Goal: Information Seeking & Learning: Find specific fact

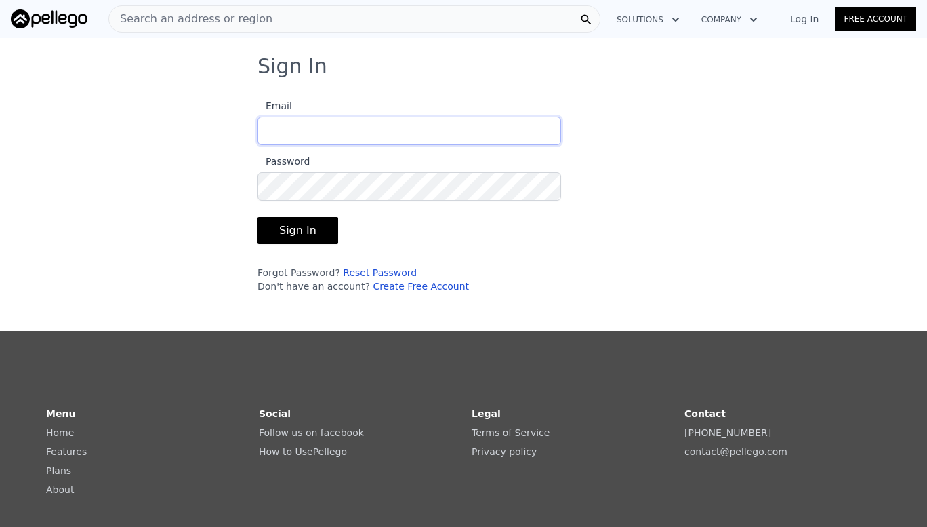
type input "[EMAIL_ADDRESS][DOMAIN_NAME]"
click at [297, 226] on button "Sign In" at bounding box center [298, 230] width 81 height 27
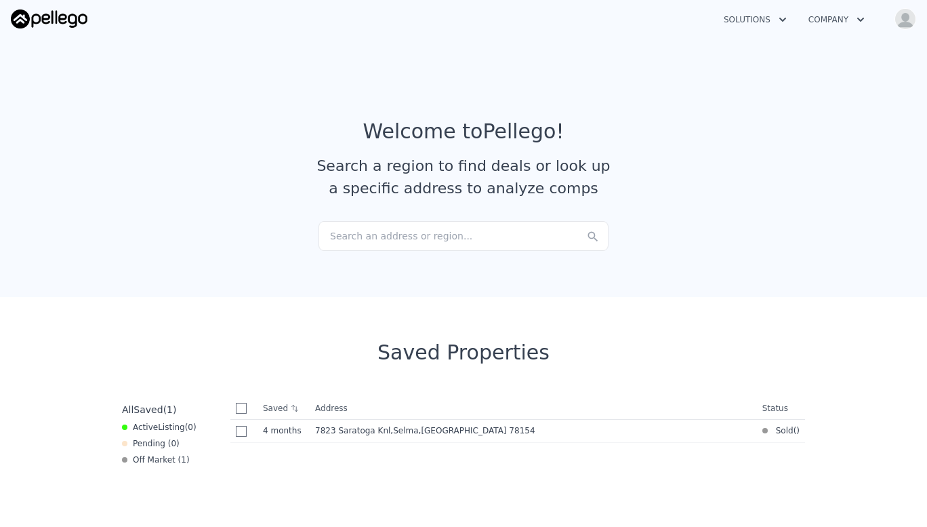
click at [328, 235] on div "Search an address or region..." at bounding box center [464, 236] width 290 height 30
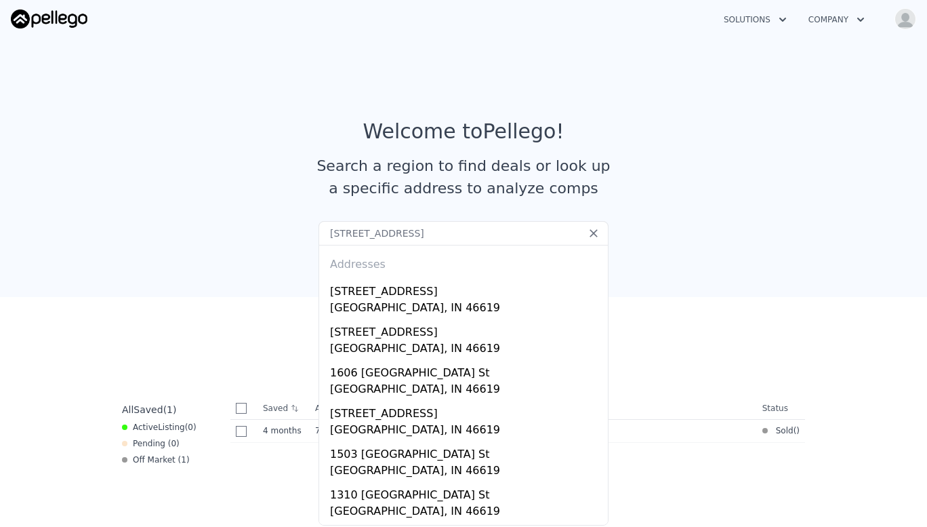
type input "[STREET_ADDRESS]"
click at [592, 230] on icon at bounding box center [594, 233] width 8 height 8
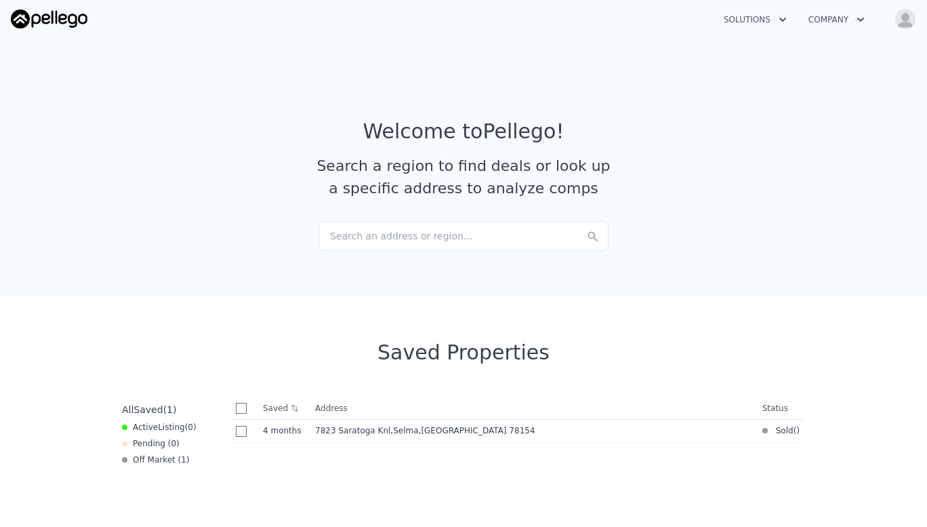
click at [329, 237] on div "Search an address or region..." at bounding box center [464, 236] width 290 height 30
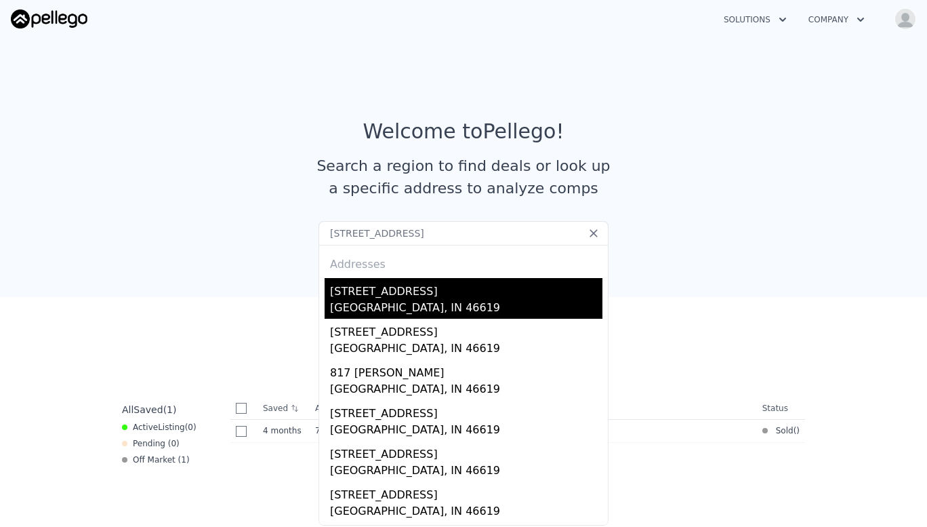
type input "[STREET_ADDRESS]"
click at [380, 298] on div "[STREET_ADDRESS]" at bounding box center [466, 289] width 273 height 22
